Goal: Check status: Check status

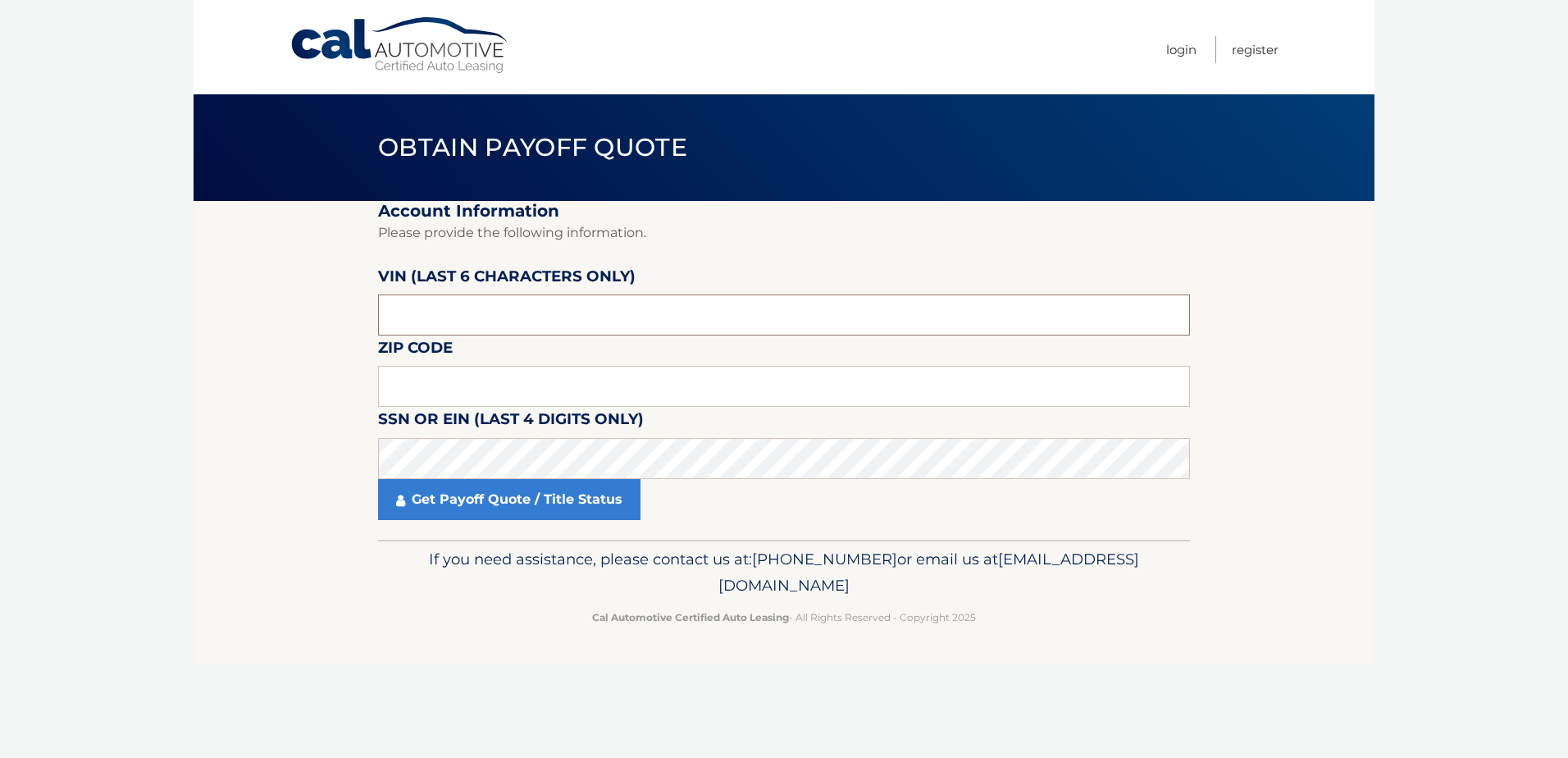
click at [508, 322] on input "text" at bounding box center [784, 314] width 812 height 41
click at [458, 312] on input "text" at bounding box center [784, 314] width 812 height 41
paste input "419259"
type input "419259"
click at [472, 393] on input "text" at bounding box center [784, 386] width 812 height 41
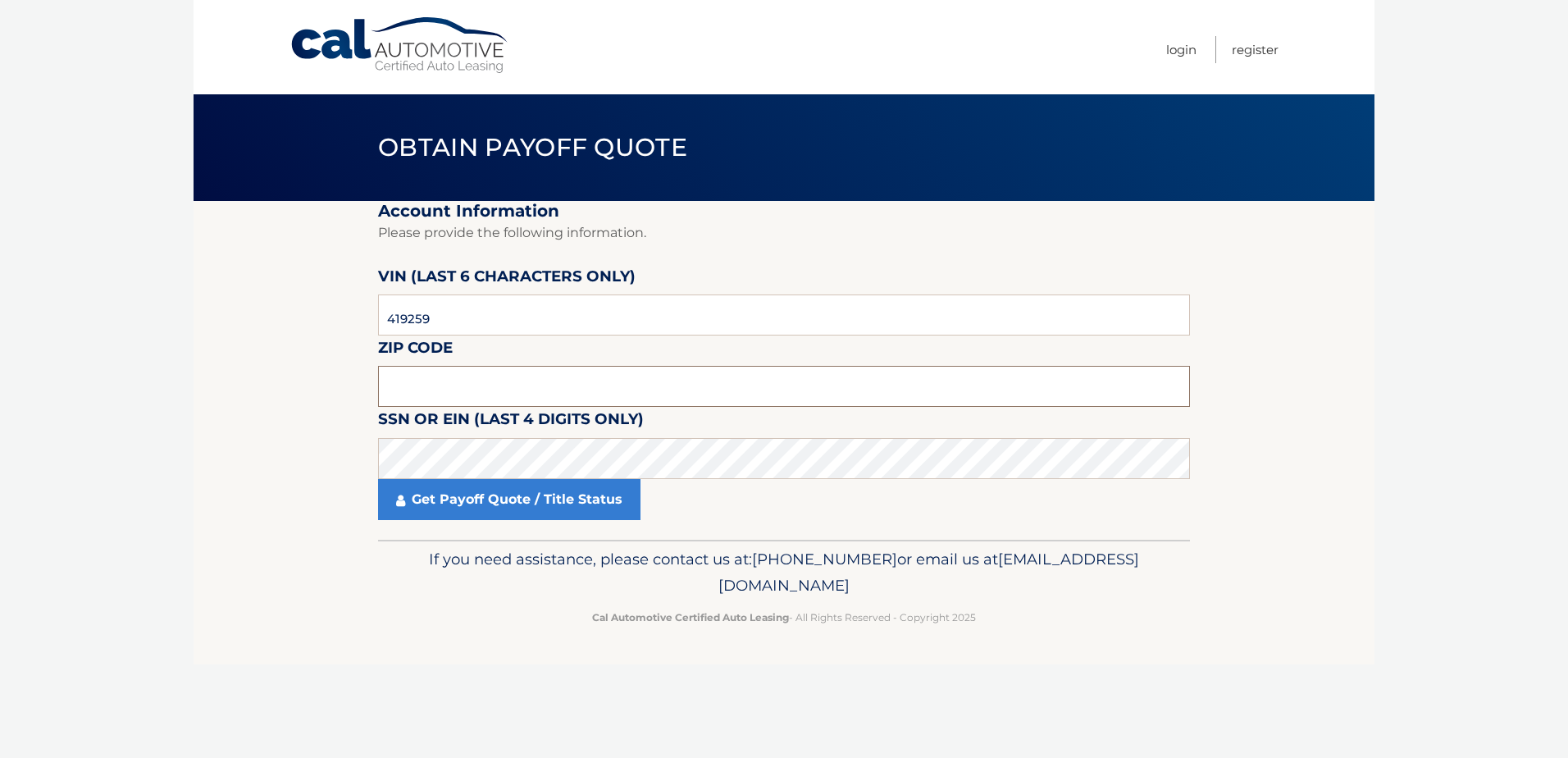
click at [730, 388] on input "text" at bounding box center [784, 386] width 812 height 41
click at [491, 394] on input "text" at bounding box center [784, 386] width 812 height 41
type input "16442"
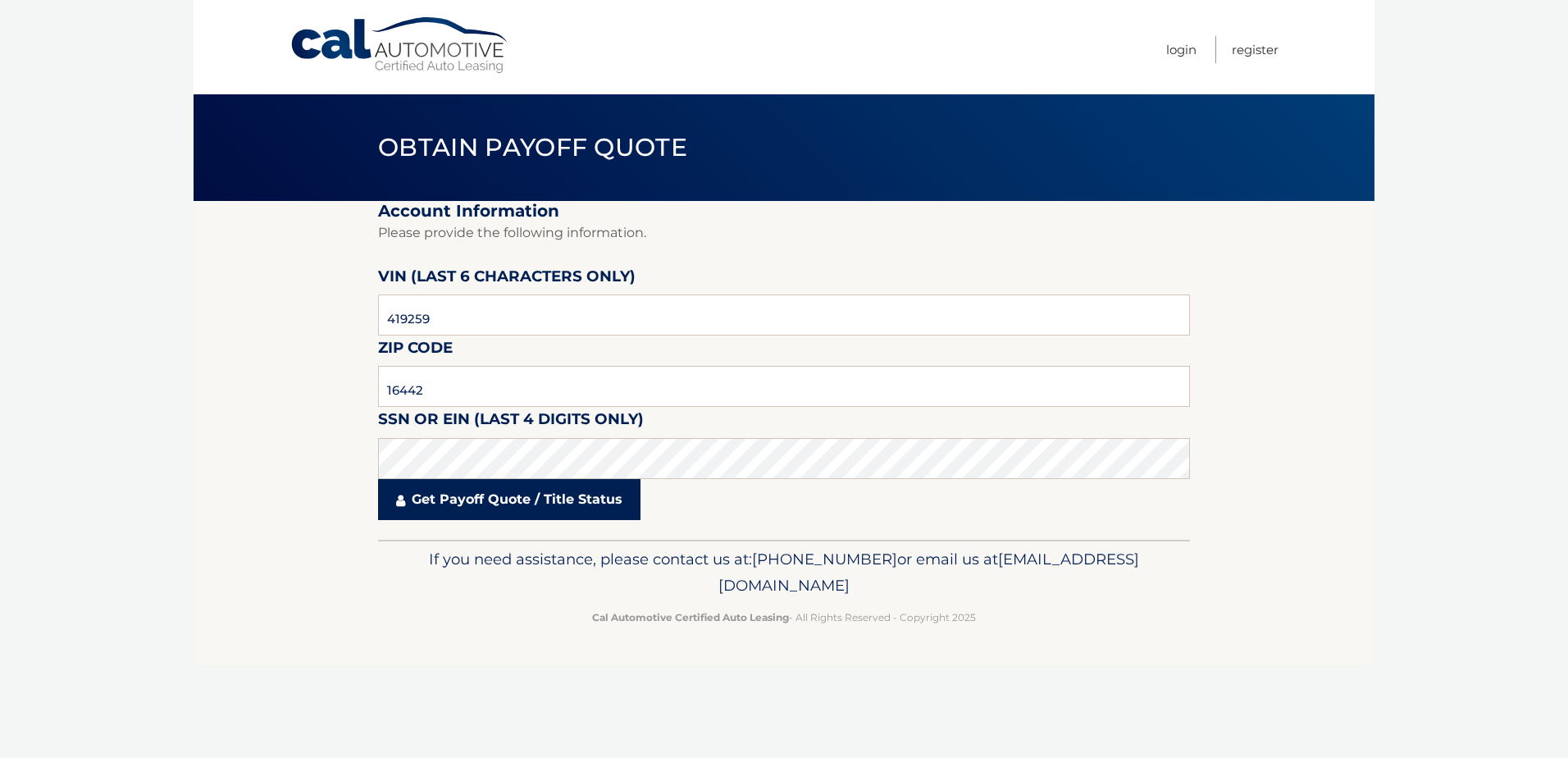
click at [518, 508] on link "Get Payoff Quote / Title Status" at bounding box center [509, 499] width 262 height 41
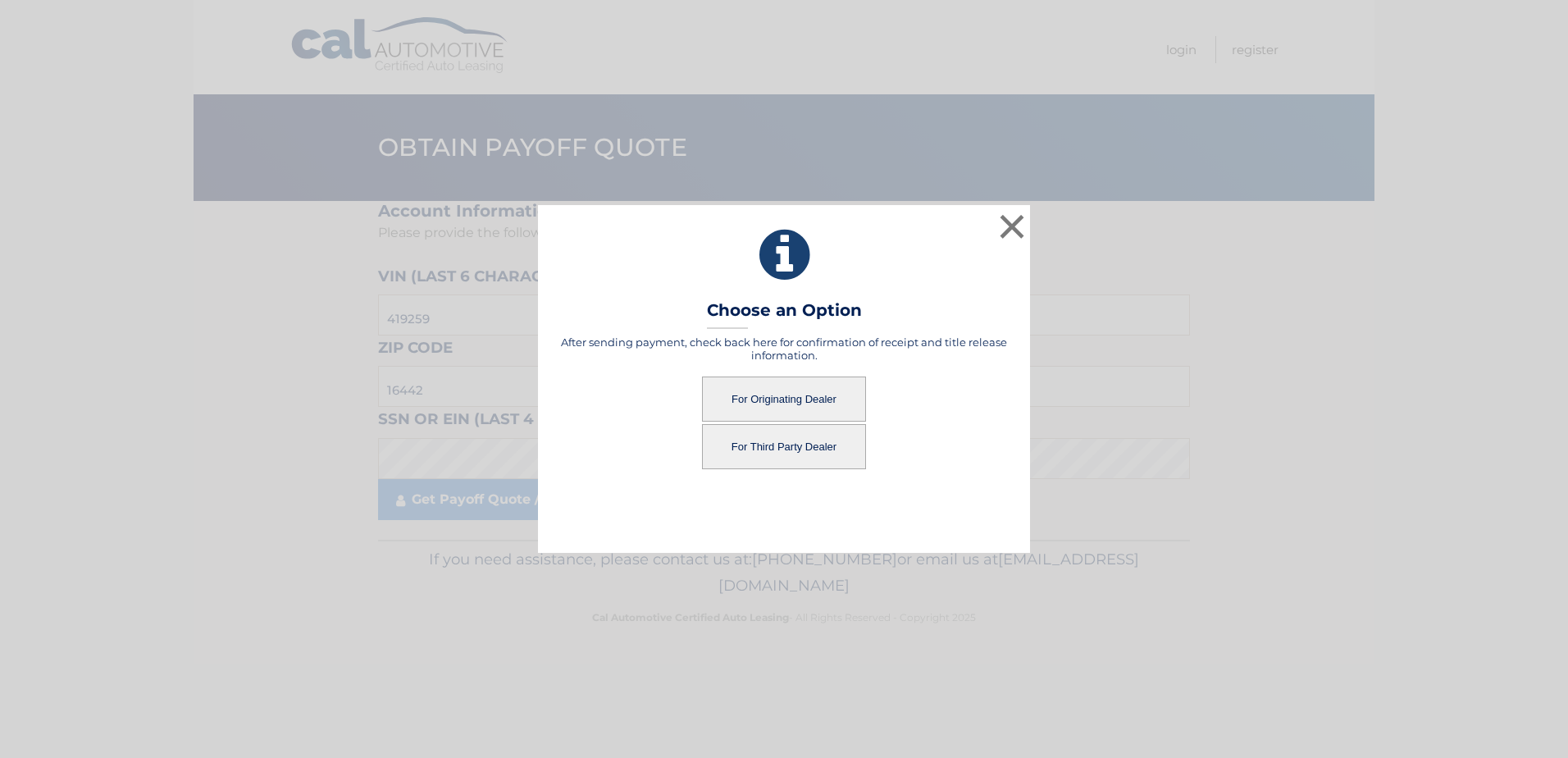
click at [805, 405] on button "For Originating Dealer" at bounding box center [784, 399] width 164 height 46
click at [776, 396] on button "For Originating Dealer" at bounding box center [784, 399] width 164 height 46
